Goal: Book appointment/travel/reservation

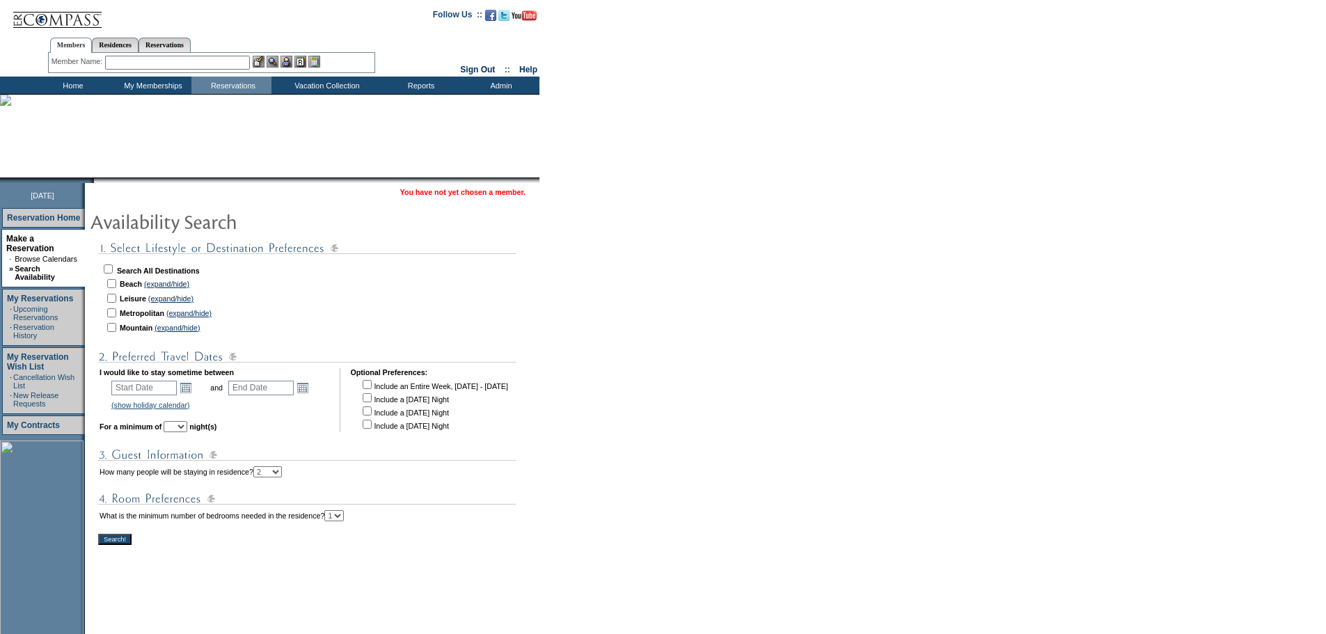
click at [113, 267] on input "checkbox" at bounding box center [108, 269] width 9 height 9
checkbox input "true"
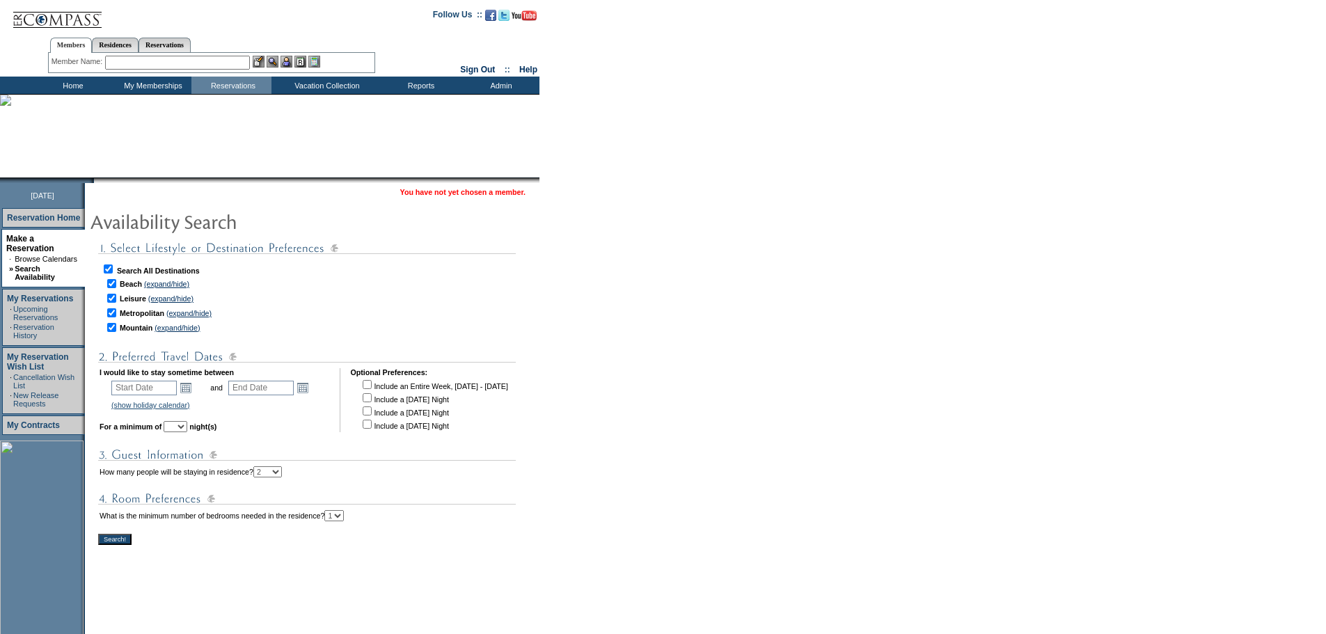
checkbox input "true"
click at [194, 392] on link "Open the calendar popup." at bounding box center [185, 387] width 15 height 15
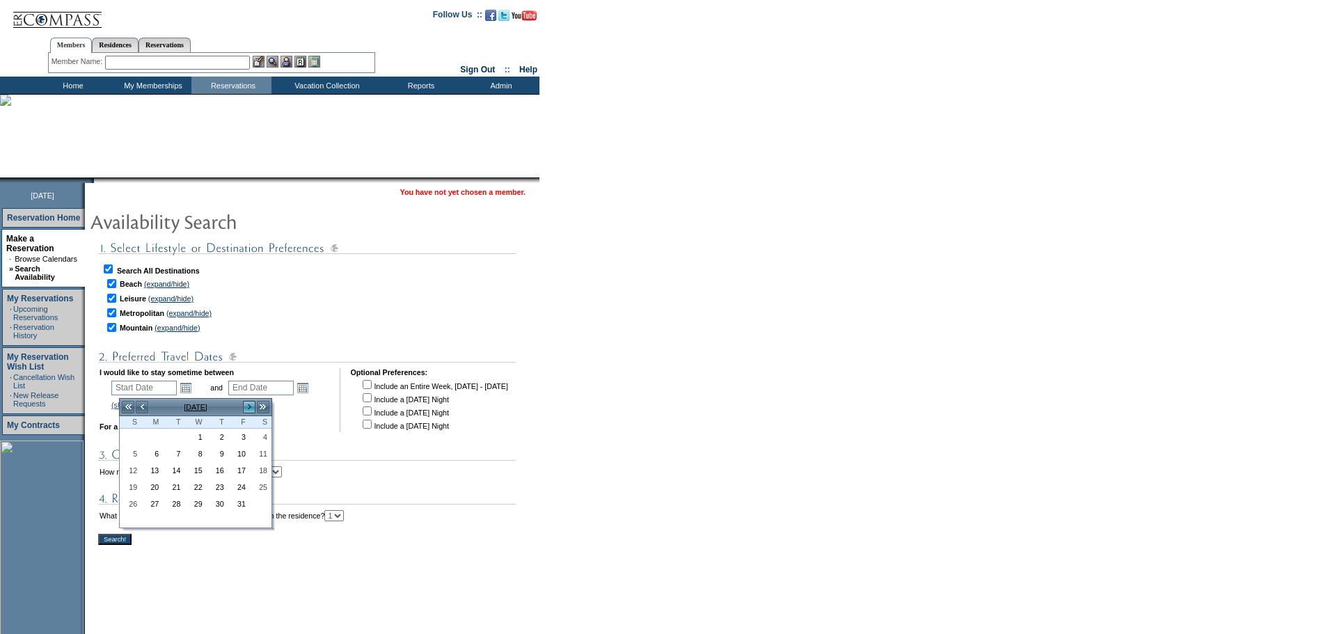
click at [246, 408] on link ">" at bounding box center [249, 407] width 14 height 14
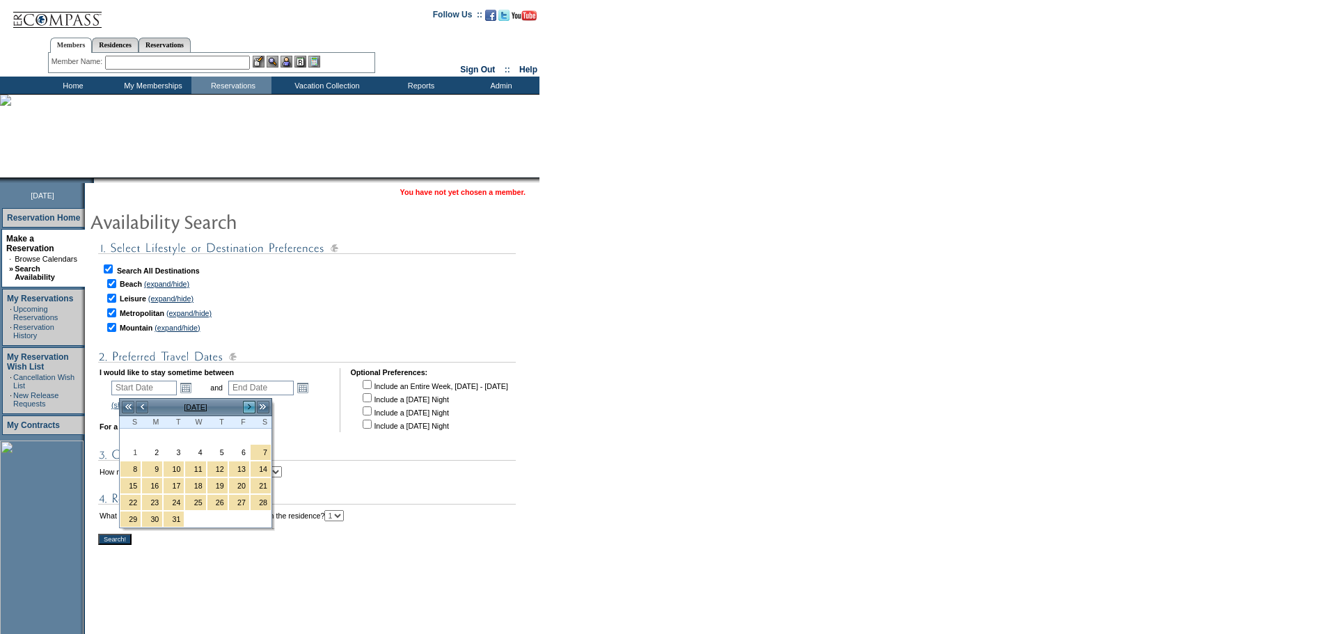
click at [246, 408] on link ">" at bounding box center [249, 407] width 14 height 14
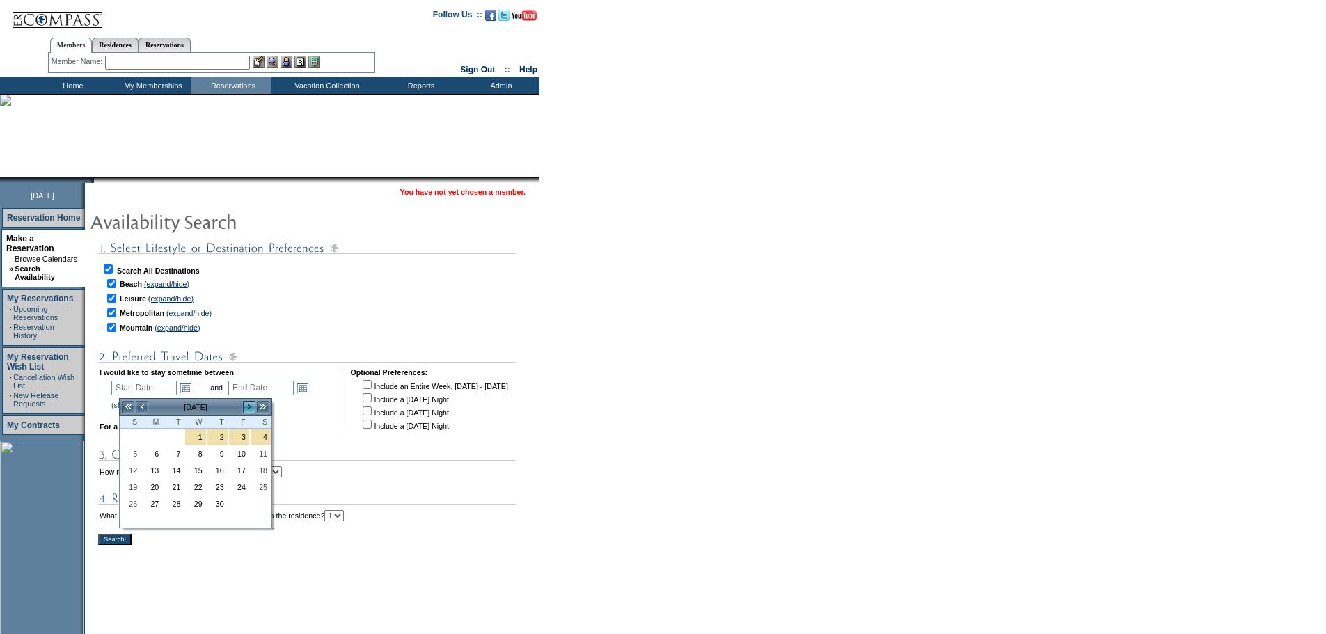
click at [246, 408] on link ">" at bounding box center [249, 407] width 14 height 14
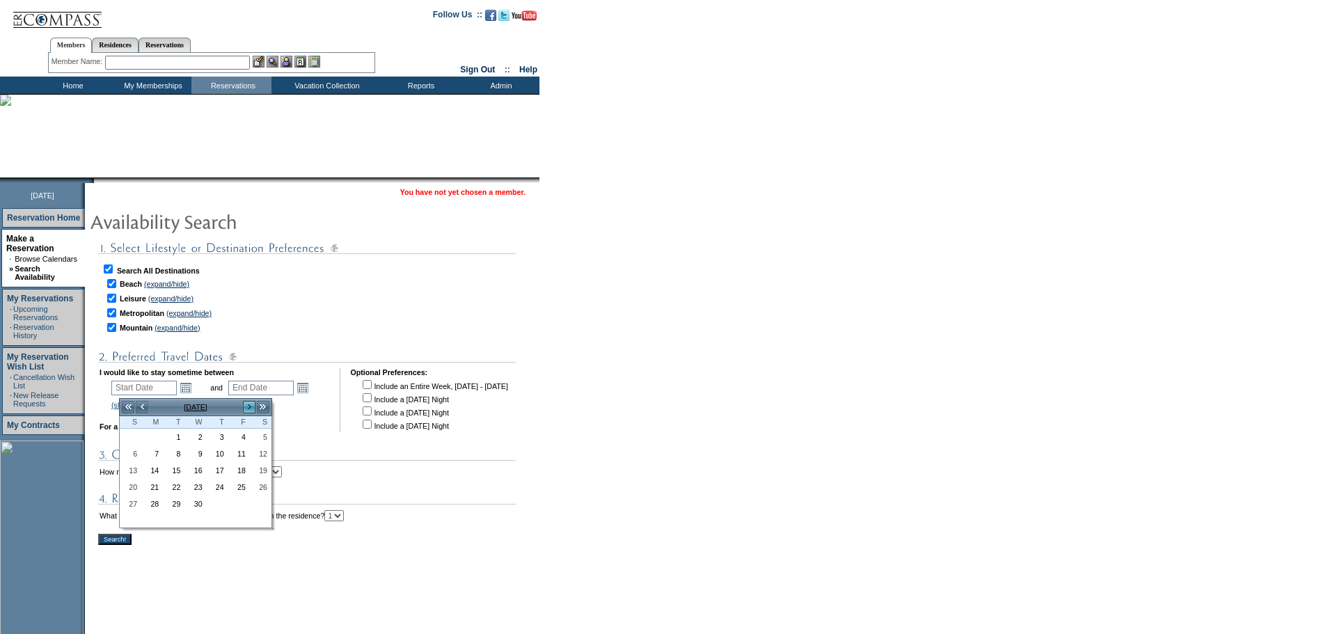
click at [246, 408] on link ">" at bounding box center [249, 407] width 14 height 14
click at [262, 484] on link "21" at bounding box center [261, 485] width 20 height 15
type input "[DATE]"
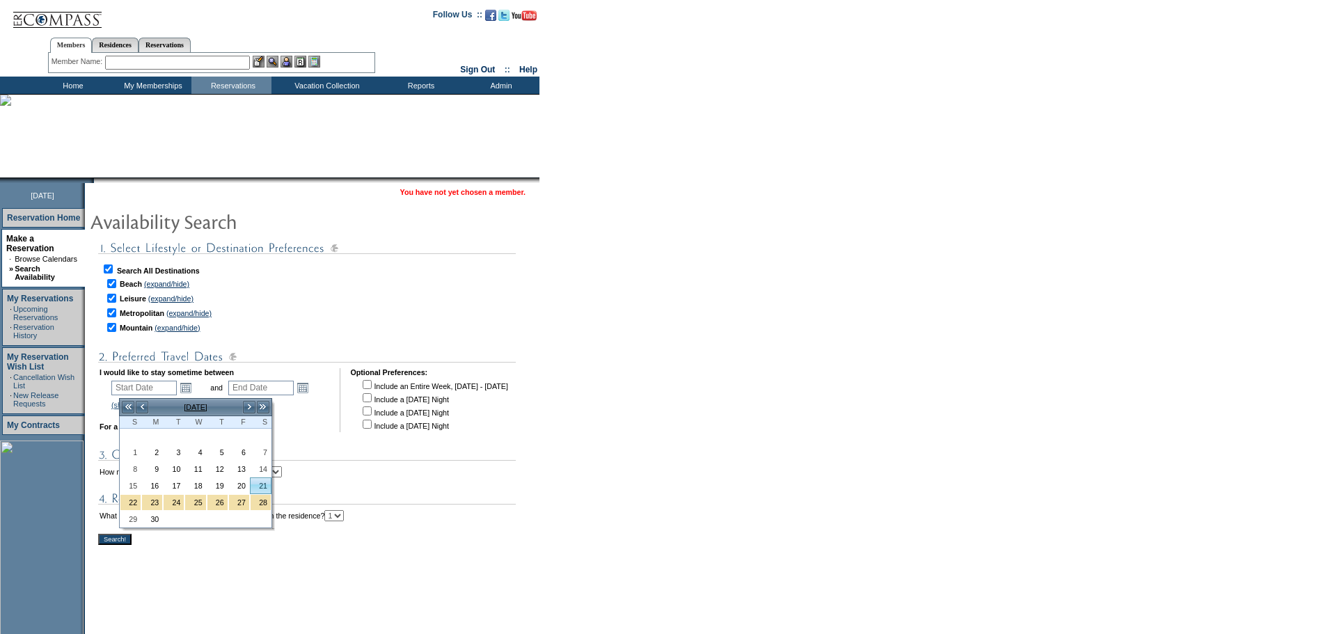
type input "[DATE]"
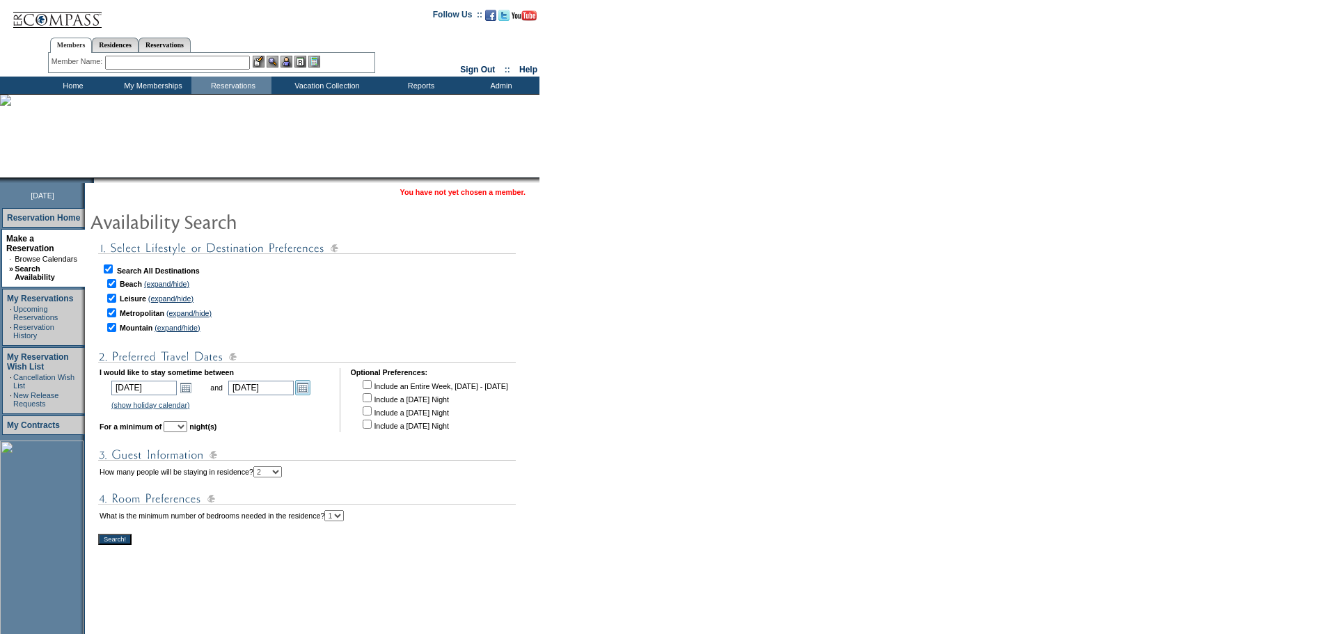
click at [310, 395] on link "Open the calendar popup." at bounding box center [302, 387] width 15 height 15
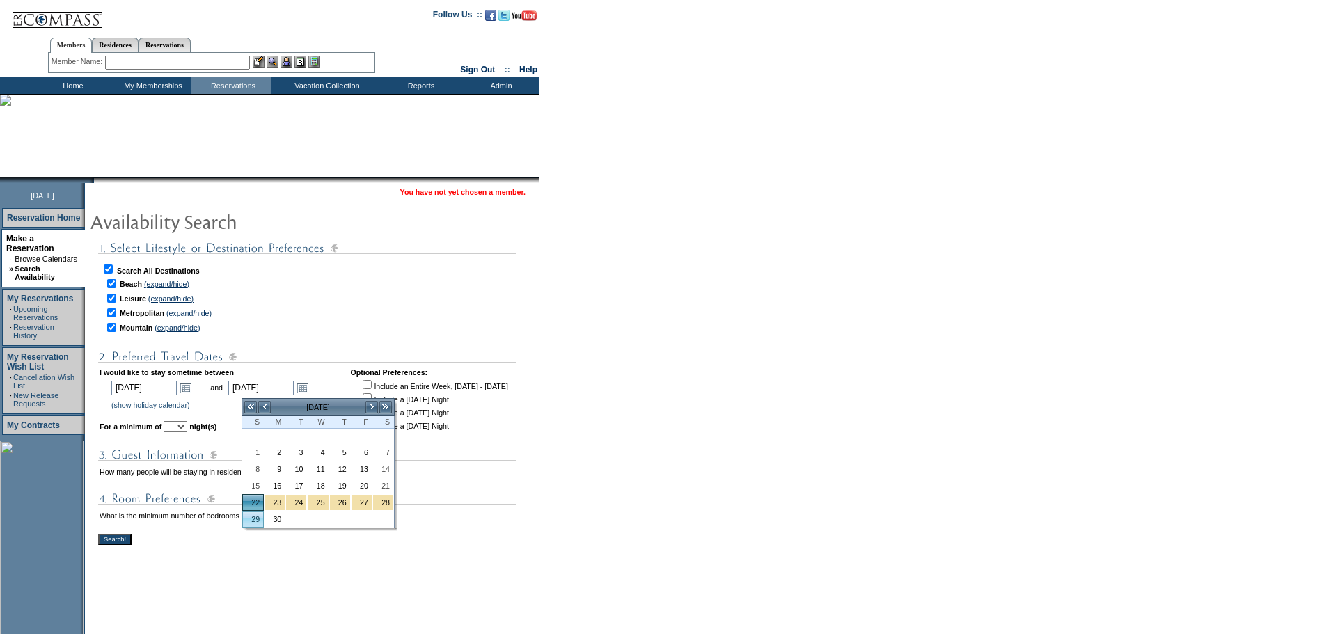
click at [249, 516] on link "29" at bounding box center [253, 519] width 20 height 15
type input "[DATE]"
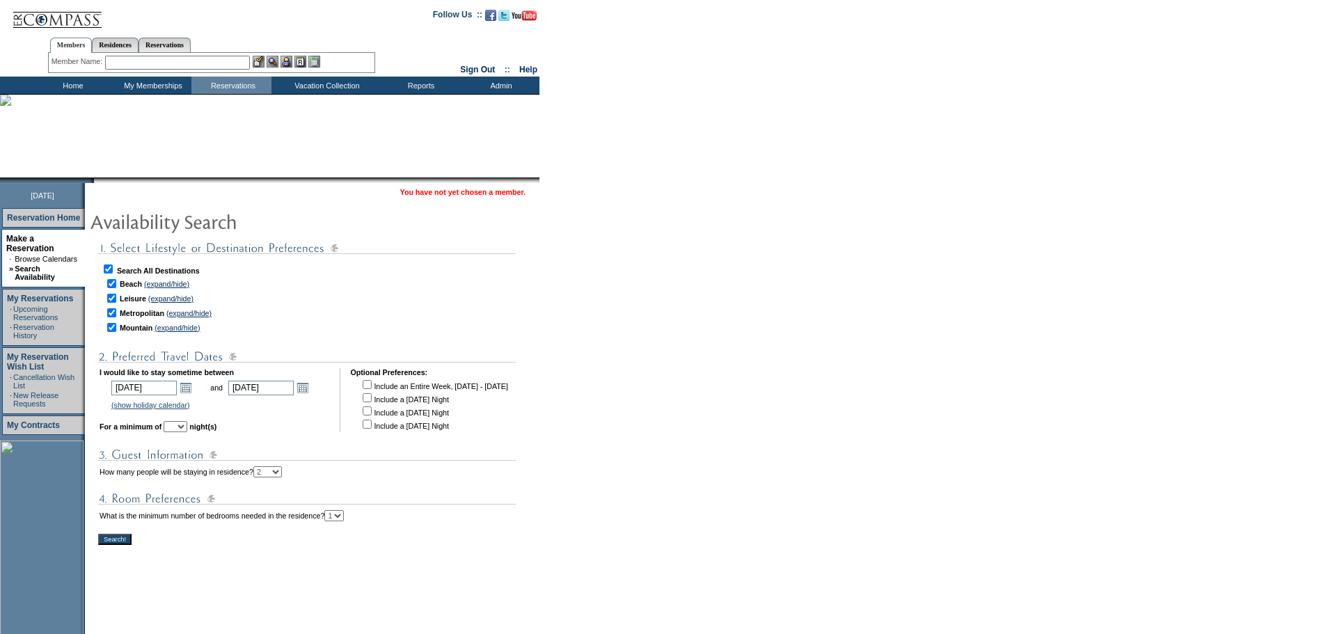
click at [187, 432] on select "1 2 3 4 5 6 7 8 9 10 11 12 13 14" at bounding box center [176, 426] width 24 height 11
select select "5"
click at [183, 425] on select "1 2 3 4 5 6 7 8 9 10 11 12 13 14" at bounding box center [176, 426] width 24 height 11
click at [127, 545] on input "Search!" at bounding box center [114, 539] width 33 height 11
